Goal: Communication & Community: Answer question/provide support

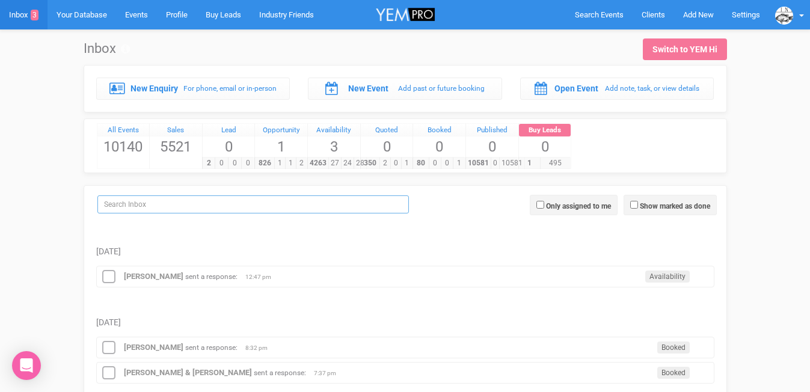
click at [145, 208] on input "search" at bounding box center [253, 205] width 312 height 18
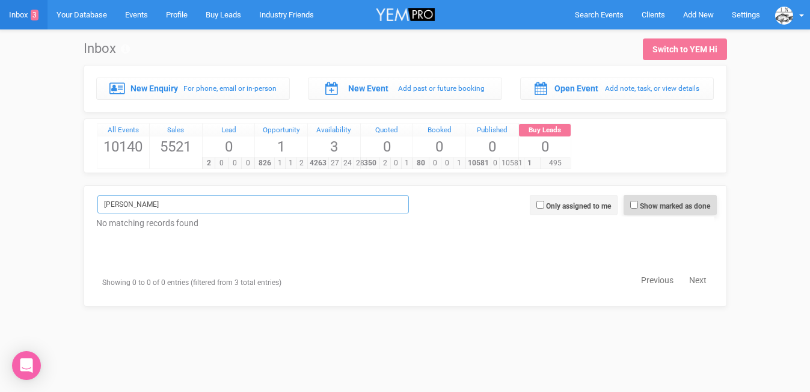
type input "edwina"
click at [636, 205] on input "Show marked as done" at bounding box center [635, 205] width 8 height 8
checkbox input "true"
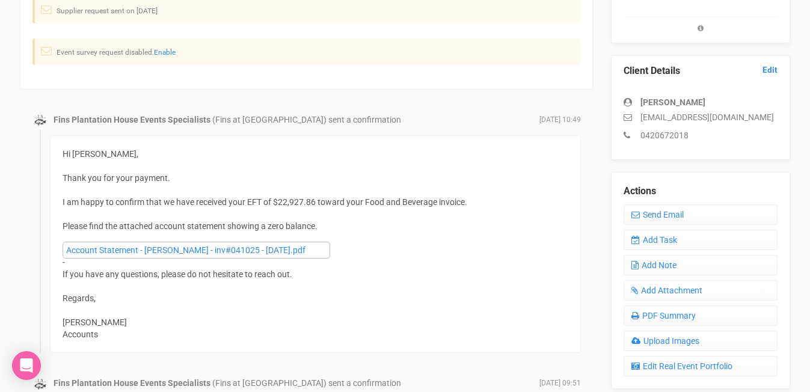
scroll to position [274, 0]
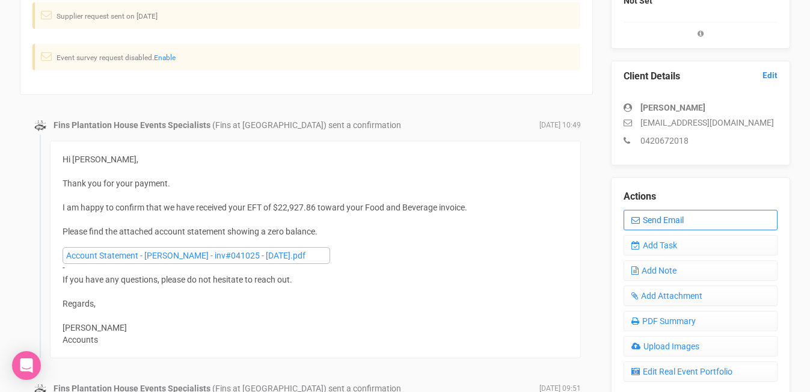
click at [651, 230] on link "Send Email" at bounding box center [701, 220] width 154 height 20
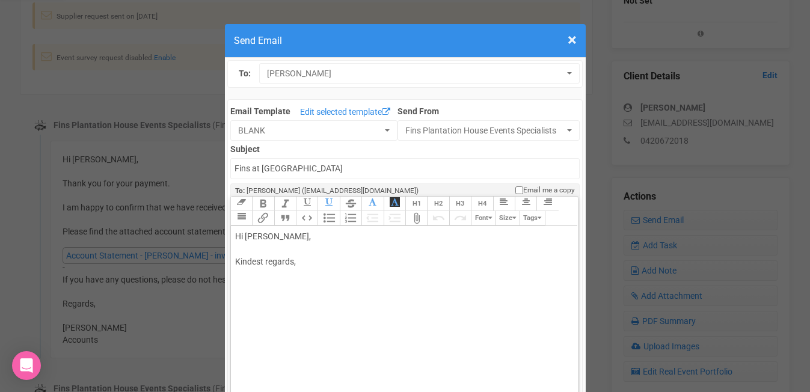
click at [309, 237] on div "Hi [PERSON_NAME], Kindest regards," at bounding box center [402, 261] width 335 height 63
click at [277, 250] on div "Hello [PERSON_NAME], Kindest regards," at bounding box center [402, 261] width 335 height 63
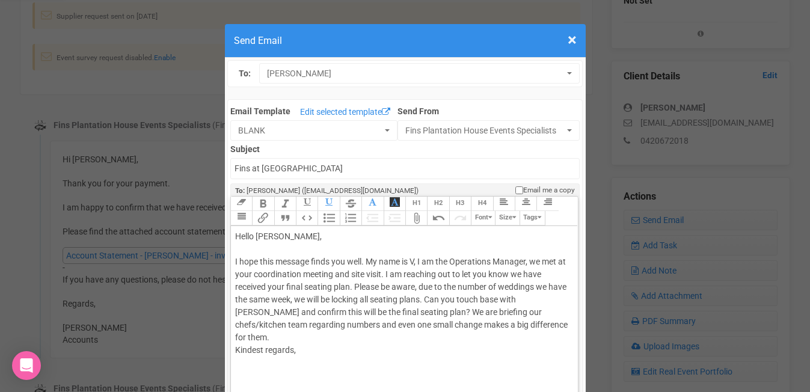
click at [424, 302] on div "Hello [PERSON_NAME], I hope this message finds you well. My name is V, I am the…" at bounding box center [402, 306] width 335 height 152
click at [375, 347] on div "Hello [PERSON_NAME], I hope this message finds you well. My name is V, I am the…" at bounding box center [402, 306] width 335 height 152
click at [428, 315] on div "Hello [PERSON_NAME], I hope this message finds you well. My name is V, I am the…" at bounding box center [402, 306] width 335 height 152
click at [361, 341] on div "Hello [PERSON_NAME], I hope this message finds you well. My name is V, I am the…" at bounding box center [402, 306] width 335 height 152
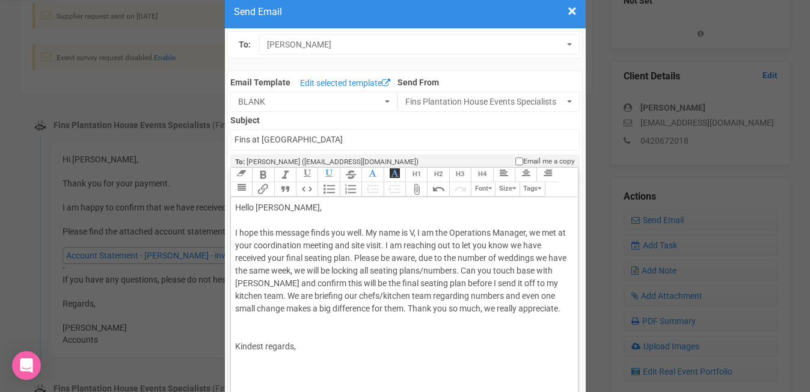
scroll to position [33, 0]
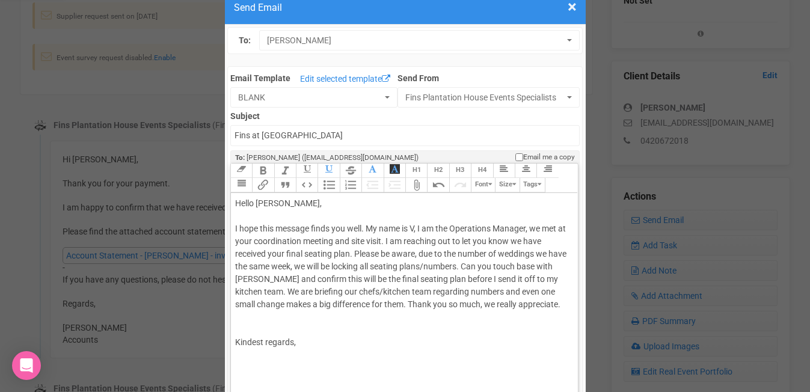
click at [382, 295] on div "Hello [PERSON_NAME], I hope this message finds you well. My name is V, I am the…" at bounding box center [402, 285] width 335 height 177
click at [310, 353] on div "Hello [PERSON_NAME], I hope this message finds you well. My name is V, I am the…" at bounding box center [402, 292] width 335 height 190
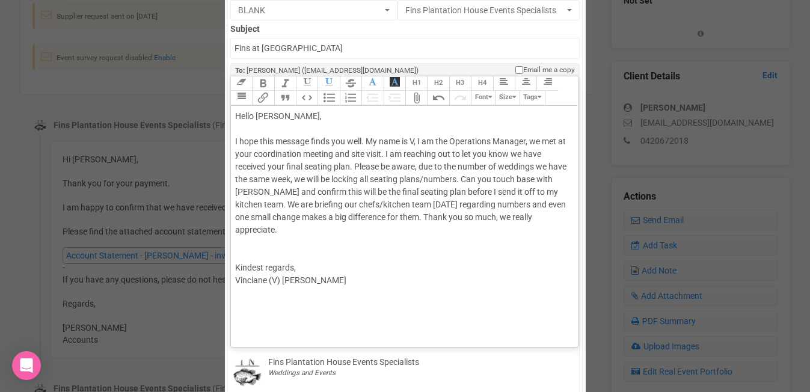
scroll to position [124, 0]
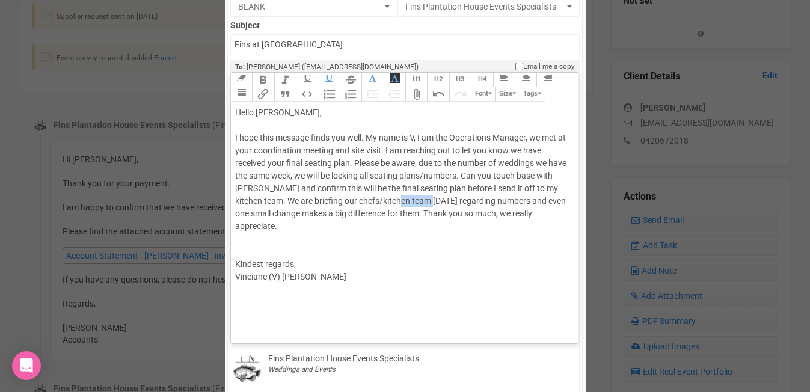
drag, startPoint x: 383, startPoint y: 202, endPoint x: 418, endPoint y: 203, distance: 34.9
click at [418, 203] on div "Hello [PERSON_NAME], I hope this message finds you well. My name is V, I am the…" at bounding box center [402, 207] width 335 height 202
click at [304, 77] on icon "button" at bounding box center [307, 78] width 7 height 8
click at [492, 203] on div "Hello [PERSON_NAME], I hope this message finds you well. My name is V, I am the…" at bounding box center [402, 207] width 335 height 202
click at [555, 220] on div "Hello [PERSON_NAME], I hope this message finds you well. My name is V, I am the…" at bounding box center [402, 207] width 335 height 202
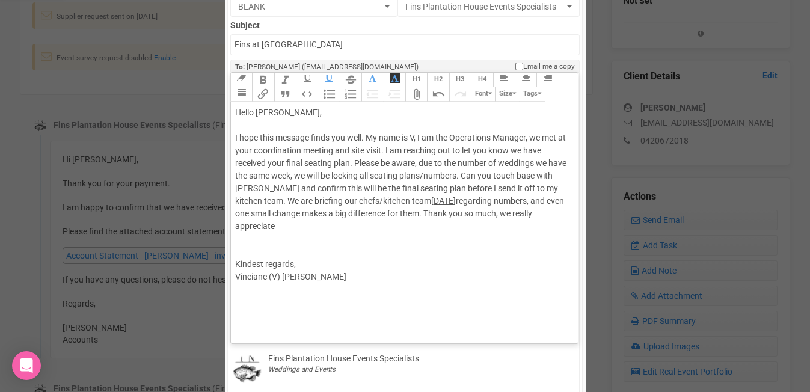
type trix-editor "<div>Hello [PERSON_NAME],<br><br>I hope this message finds you well. My name is…"
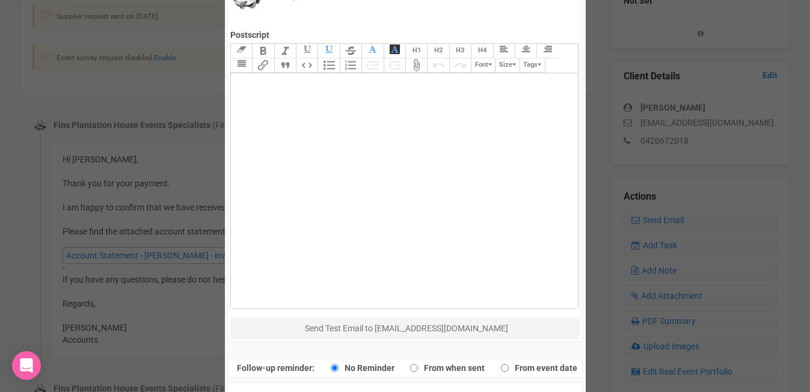
scroll to position [527, 0]
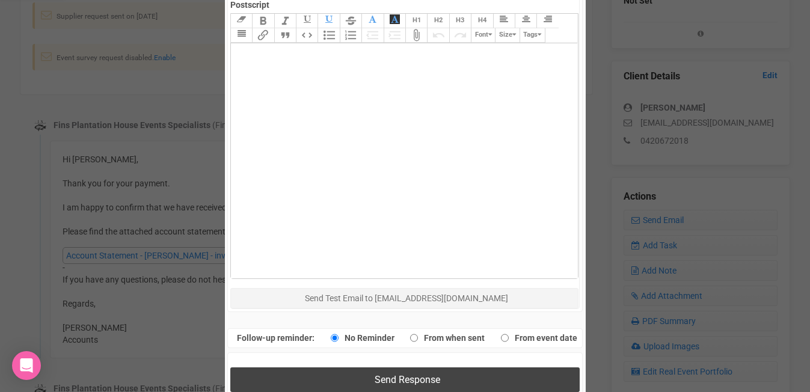
click at [375, 383] on span "Send Response" at bounding box center [408, 379] width 66 height 11
